Goal: Task Accomplishment & Management: Manage account settings

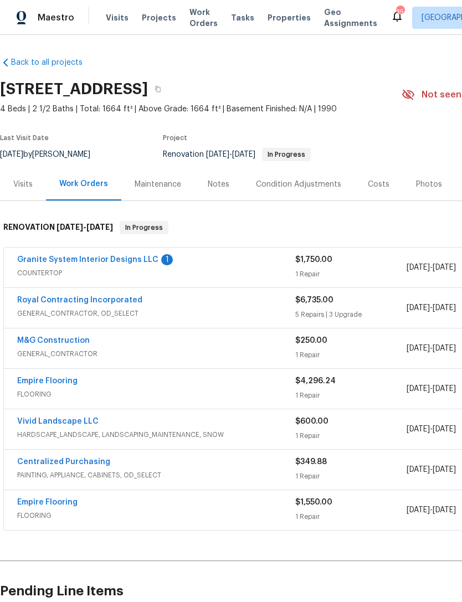
click at [378, 187] on div "Costs" at bounding box center [379, 184] width 22 height 11
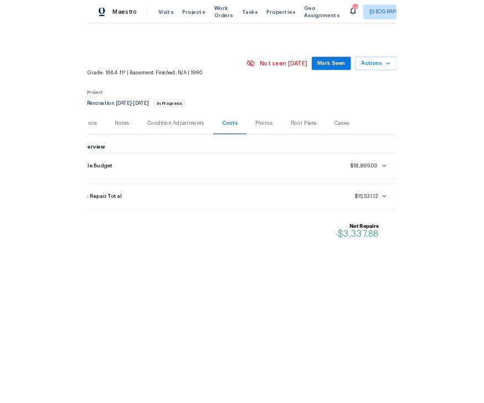
scroll to position [0, 142]
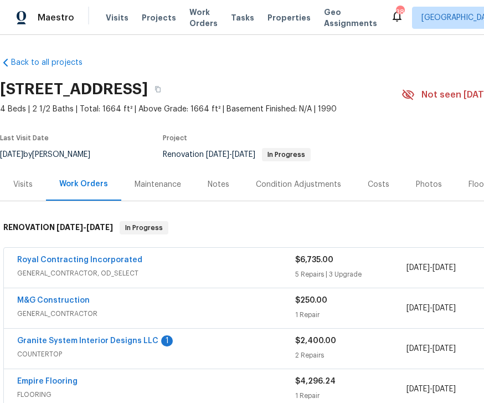
click at [114, 337] on link "Granite System Interior Designs LLC" at bounding box center [87, 341] width 141 height 8
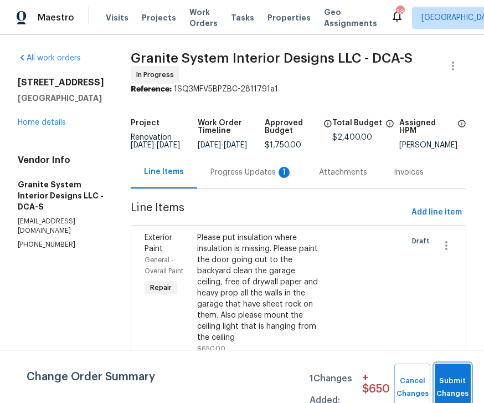
click at [455, 379] on span "Submit Changes" at bounding box center [453, 387] width 25 height 25
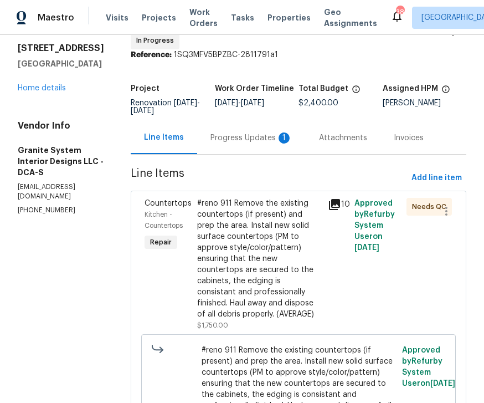
scroll to position [35, 0]
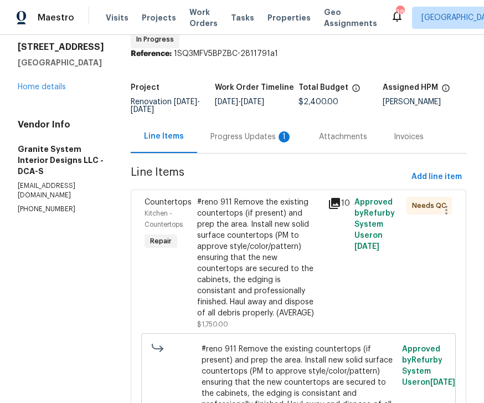
click at [293, 258] on div "#reno 911 Remove the existing countertops (if present) and prep the area. Insta…" at bounding box center [259, 258] width 125 height 122
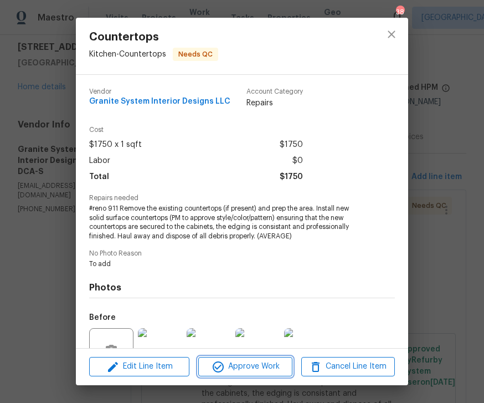
click at [261, 362] on span "Approve Work" at bounding box center [245, 367] width 87 height 14
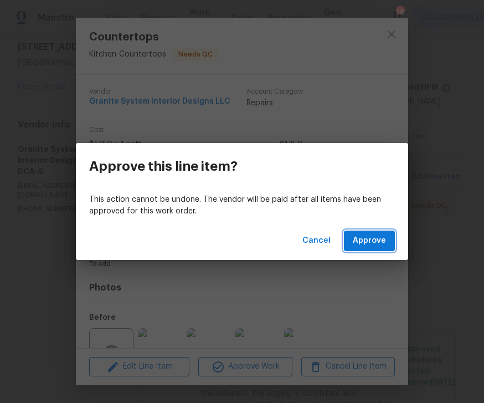
click at [371, 239] on span "Approve" at bounding box center [369, 241] width 33 height 14
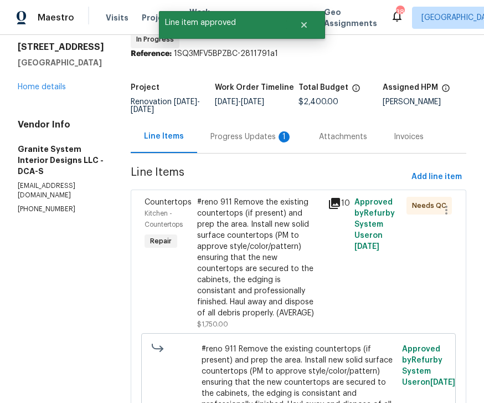
click at [272, 289] on div "#reno 911 Remove the existing countertops (if present) and prep the area. Insta…" at bounding box center [259, 258] width 125 height 122
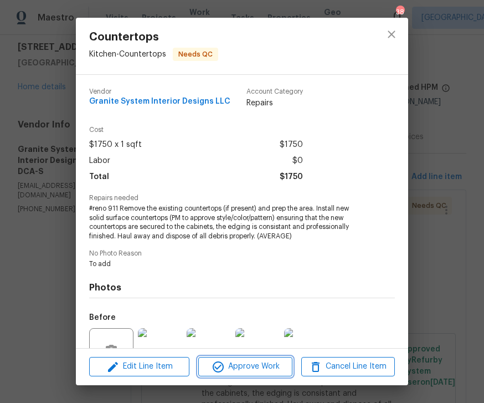
click at [260, 370] on span "Approve Work" at bounding box center [245, 367] width 87 height 14
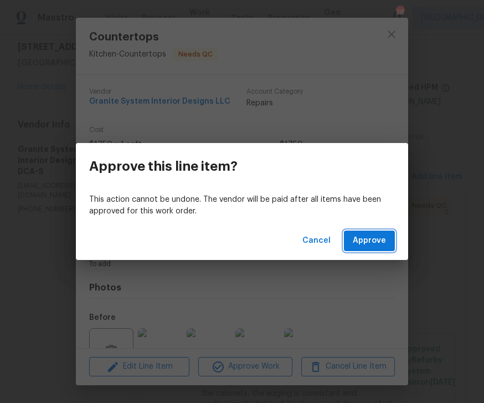
click at [362, 233] on button "Approve" at bounding box center [369, 241] width 51 height 21
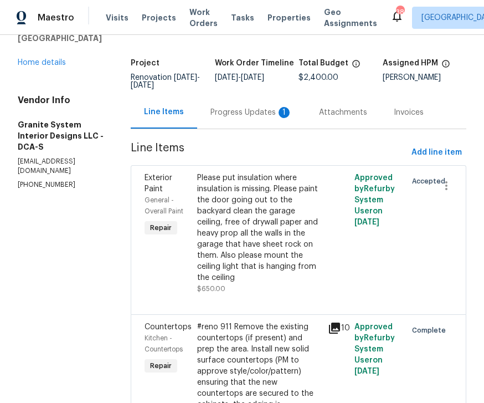
scroll to position [33, 0]
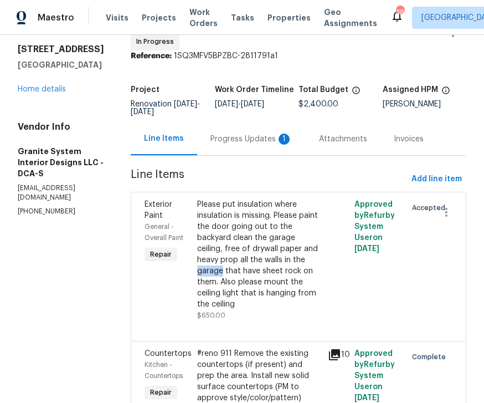
click at [461, 234] on div "Exterior Paint General - Overall Paint Repair Please put insulation where insul…" at bounding box center [299, 266] width 336 height 149
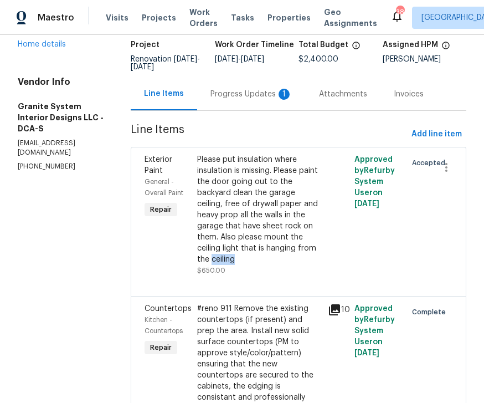
scroll to position [76, 0]
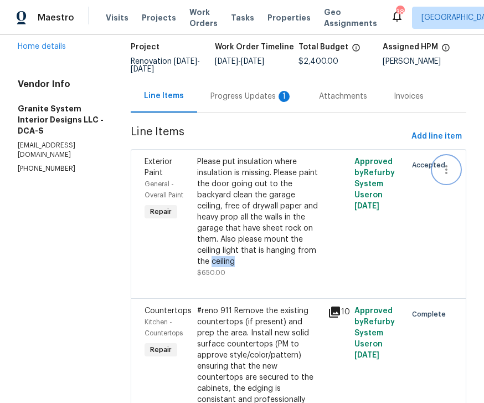
click at [444, 166] on icon "button" at bounding box center [446, 169] width 13 height 13
click at [447, 167] on li "Cancel" at bounding box center [453, 169] width 43 height 18
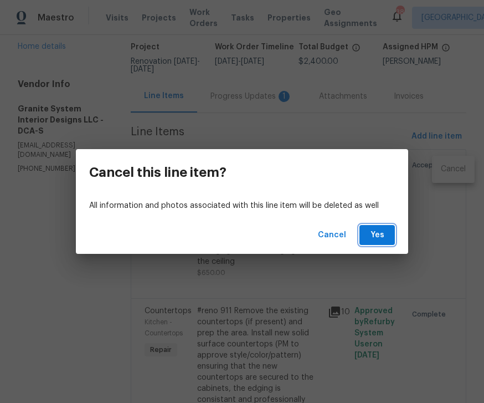
click at [383, 238] on span "Yes" at bounding box center [378, 235] width 18 height 14
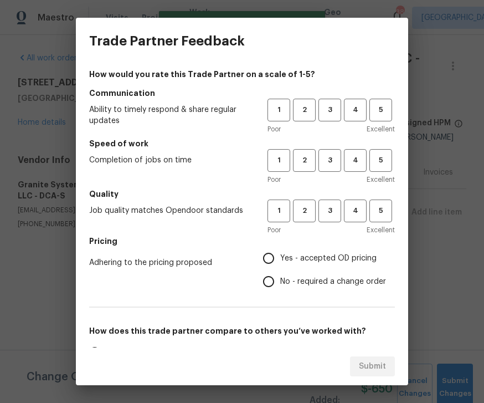
scroll to position [0, 0]
click at [458, 325] on div "Trade Partner Feedback How would you rate this Trade Partner on a scale of 1-5?…" at bounding box center [242, 201] width 484 height 403
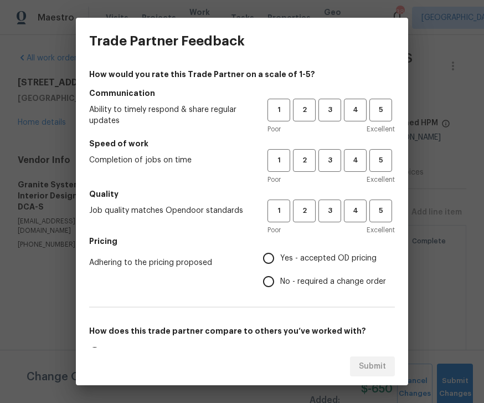
click at [461, 308] on div "Trade Partner Feedback How would you rate this Trade Partner on a scale of 1-5?…" at bounding box center [242, 201] width 484 height 403
click at [359, 116] on span "4" at bounding box center [355, 110] width 21 height 13
click at [365, 157] on span "4" at bounding box center [355, 160] width 21 height 13
click at [362, 217] on button "4" at bounding box center [355, 211] width 23 height 23
click at [264, 253] on input "Yes - accepted OD pricing" at bounding box center [268, 258] width 23 height 23
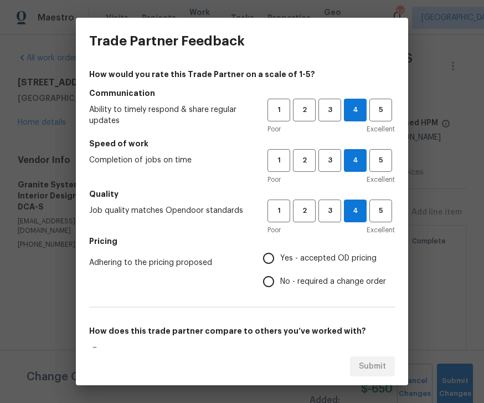
radio input "true"
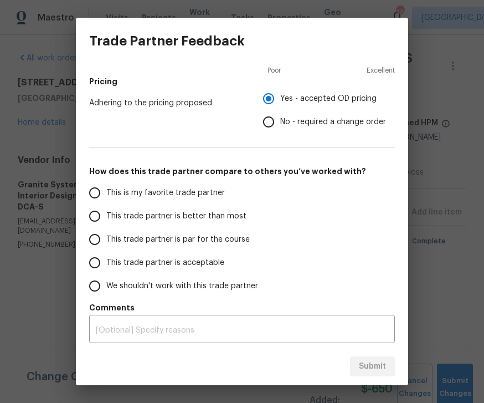
scroll to position [160, 0]
click at [102, 241] on input "This trade partner is par for the course" at bounding box center [94, 239] width 23 height 23
click at [379, 368] on span "Submit" at bounding box center [372, 367] width 27 height 14
radio input "true"
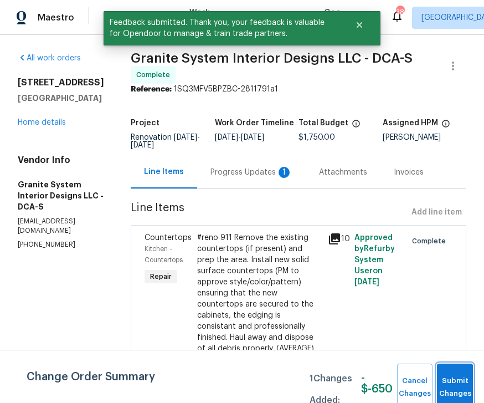
click at [462, 392] on span "Submit Changes" at bounding box center [455, 387] width 25 height 25
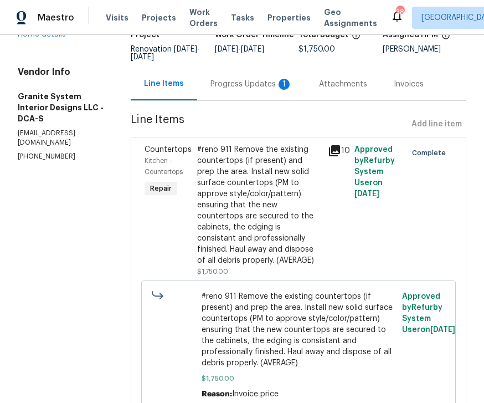
scroll to position [87, 0]
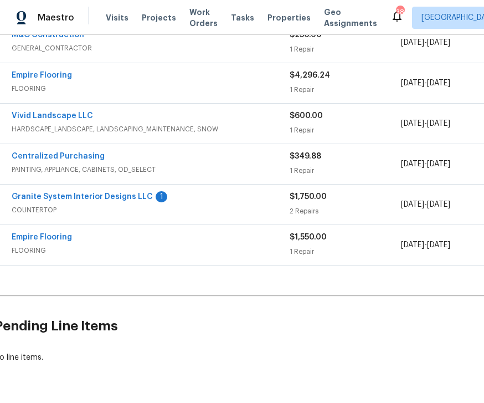
scroll to position [264, 4]
